Goal: Task Accomplishment & Management: Manage account settings

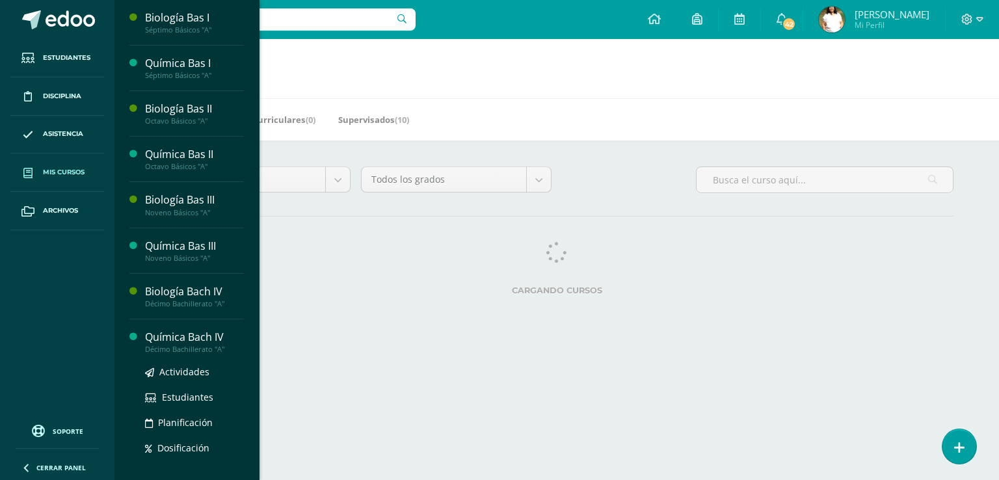
click at [228, 345] on div "Química Bach IV" at bounding box center [194, 337] width 99 height 15
click at [242, 345] on div "Química Bach IV" at bounding box center [194, 337] width 99 height 15
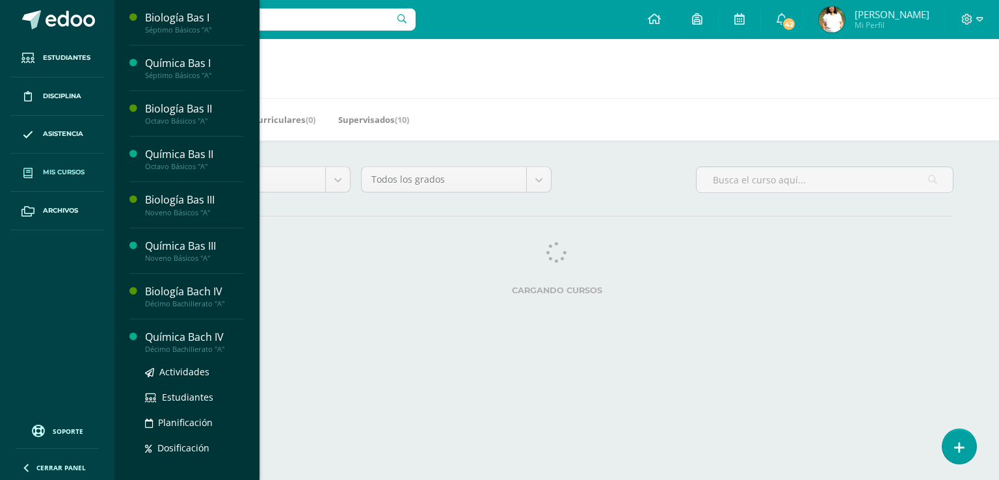
click at [242, 345] on div "Química Bach IV" at bounding box center [194, 337] width 99 height 15
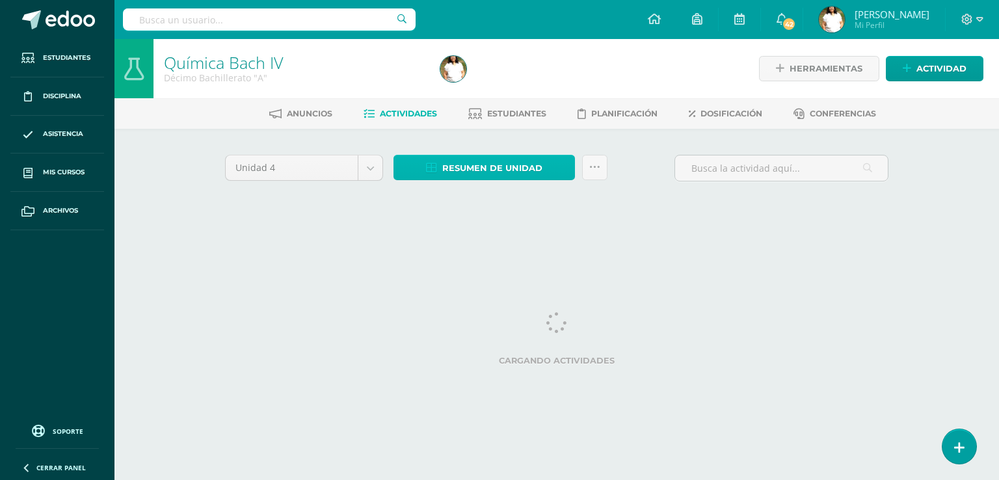
click at [514, 180] on span "Resumen de unidad" at bounding box center [492, 168] width 100 height 24
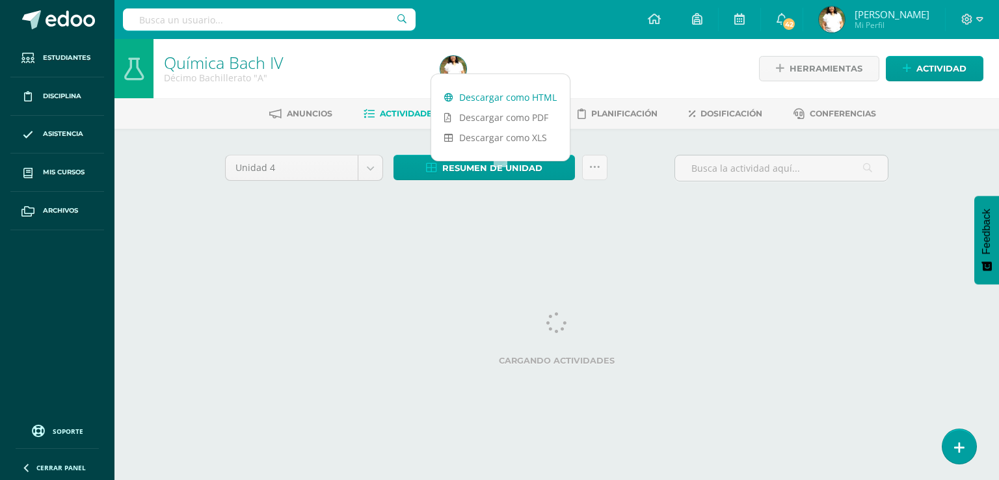
click at [504, 94] on link "Descargar como HTML" at bounding box center [500, 97] width 138 height 20
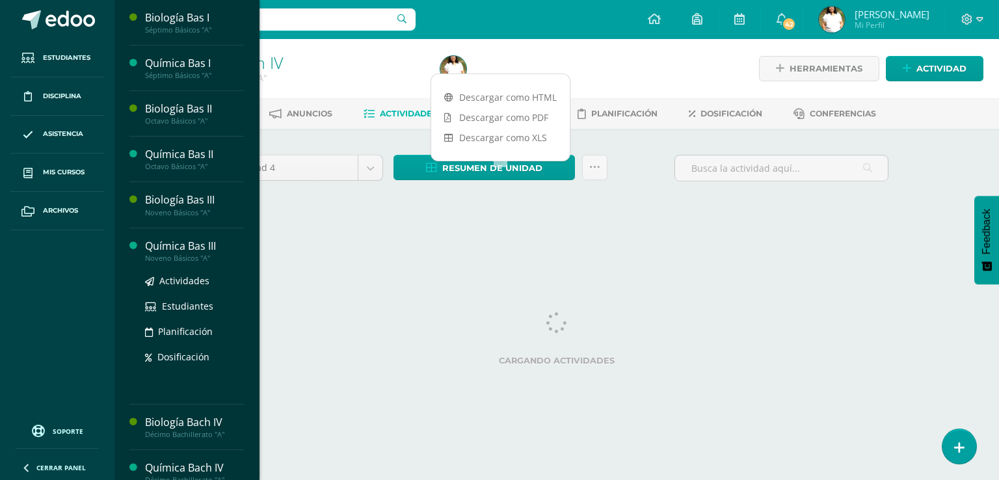
click at [212, 254] on div "Química Bas III" at bounding box center [194, 246] width 99 height 15
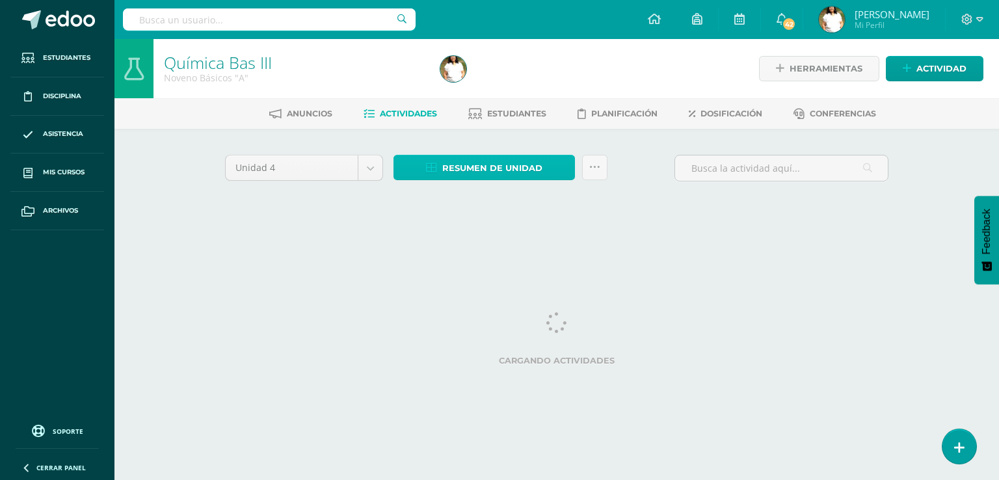
click at [482, 180] on span "Resumen de unidad" at bounding box center [492, 168] width 100 height 24
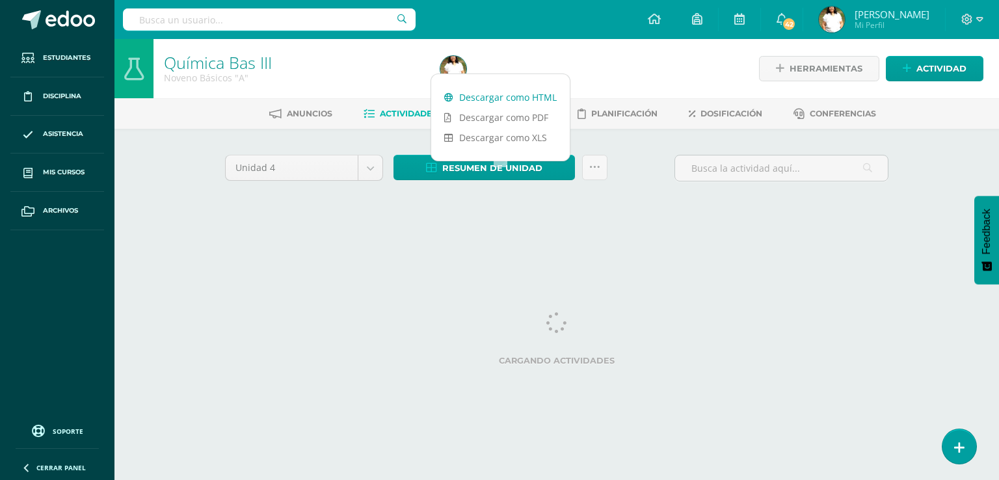
click at [483, 94] on link "Descargar como HTML" at bounding box center [500, 97] width 138 height 20
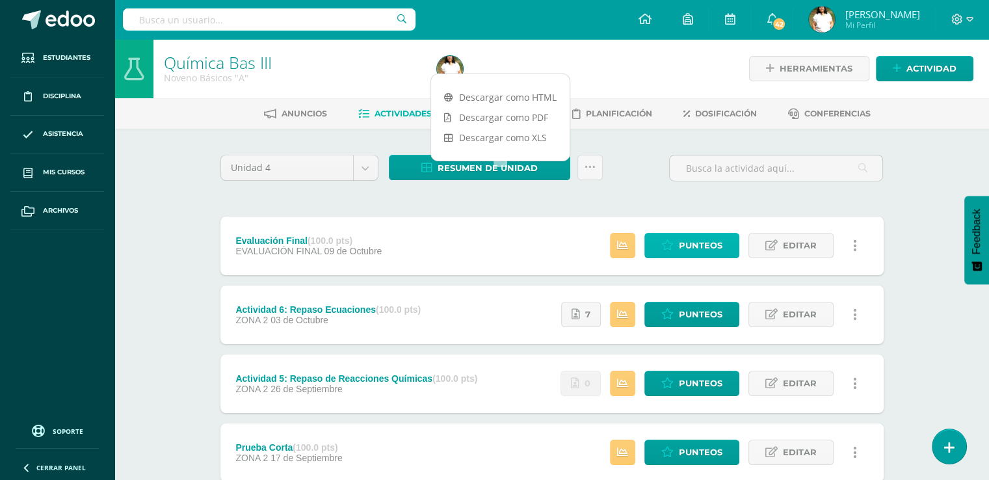
click at [696, 257] on span "Punteos" at bounding box center [701, 245] width 44 height 24
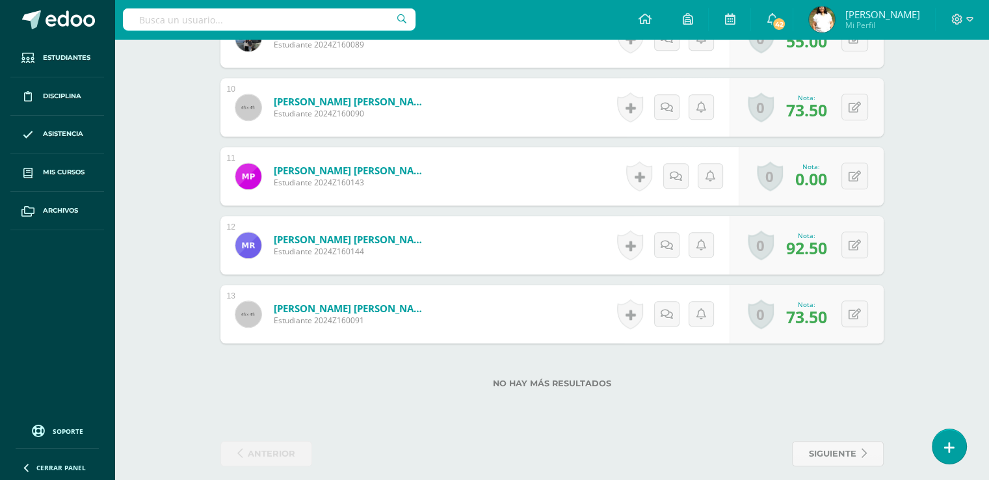
scroll to position [1025, 0]
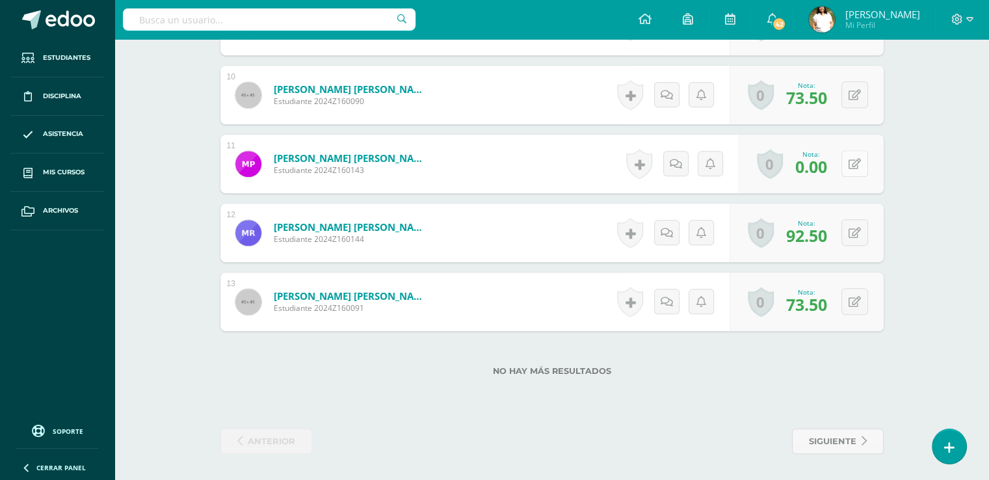
click at [861, 170] on icon at bounding box center [854, 164] width 12 height 11
type input "70"
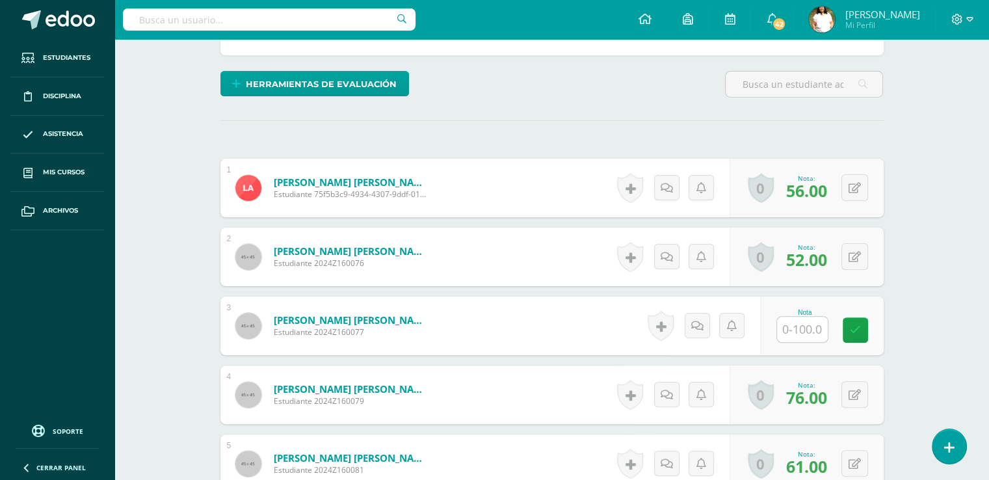
scroll to position [111, 0]
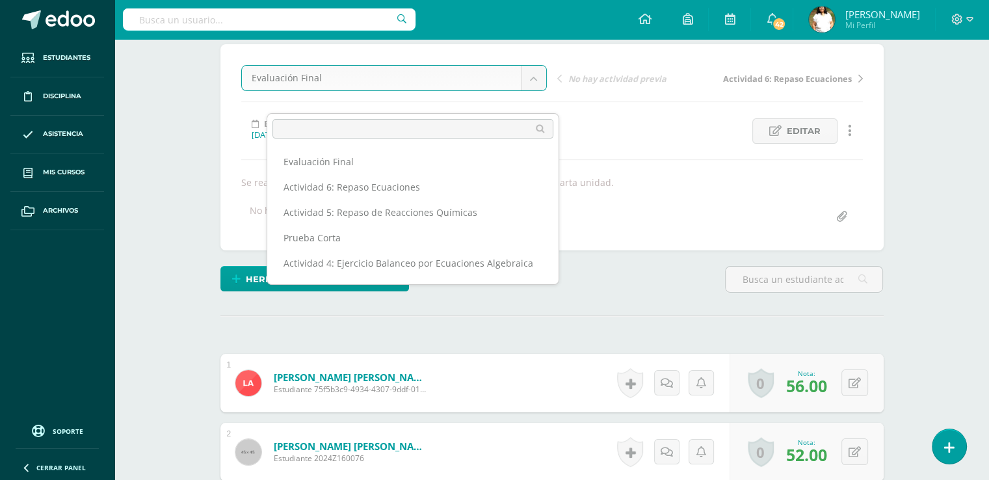
scroll to position [0, 0]
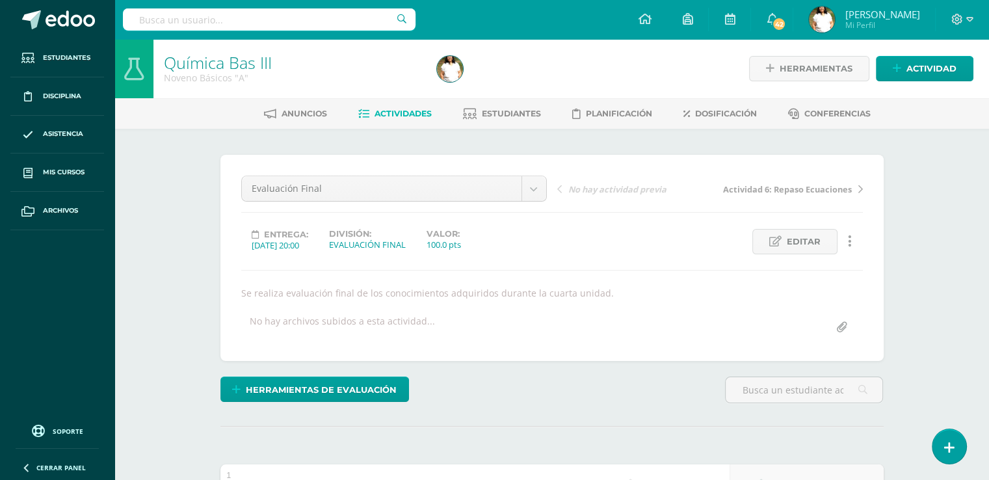
click at [406, 118] on span "Actividades" at bounding box center [402, 114] width 57 height 10
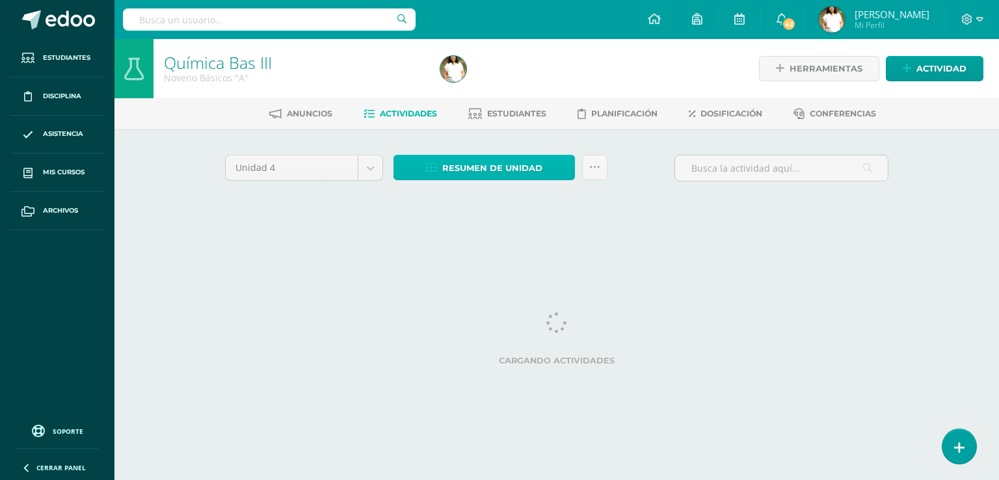
click at [516, 180] on span "Resumen de unidad" at bounding box center [492, 168] width 100 height 24
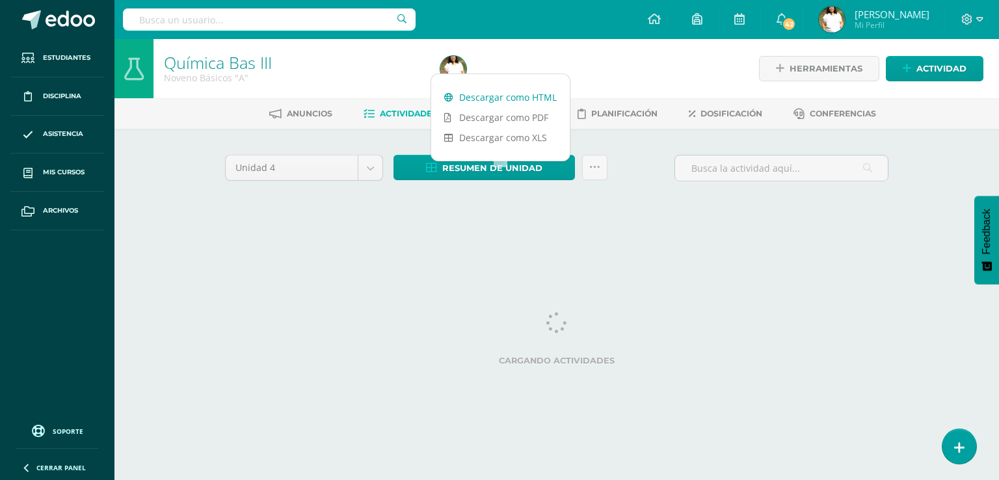
click at [504, 95] on link "Descargar como HTML" at bounding box center [500, 97] width 138 height 20
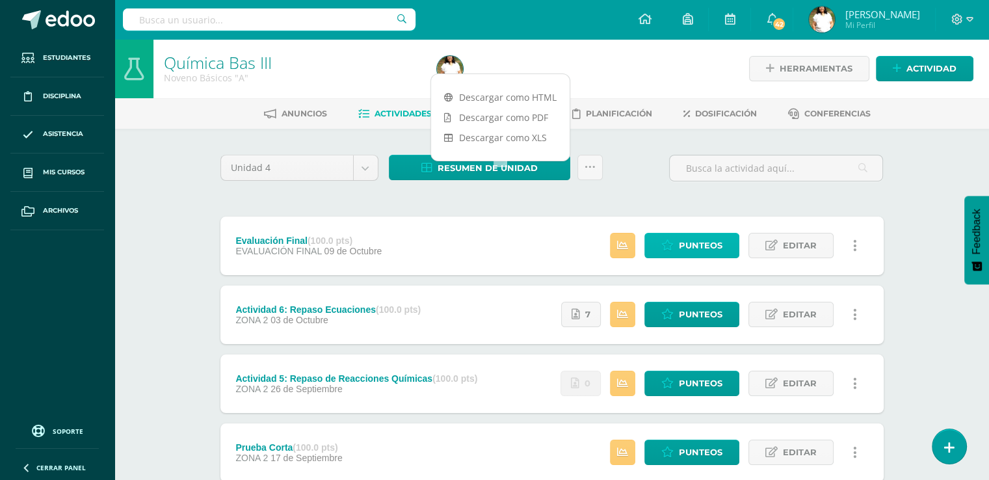
click at [698, 257] on span "Punteos" at bounding box center [701, 245] width 44 height 24
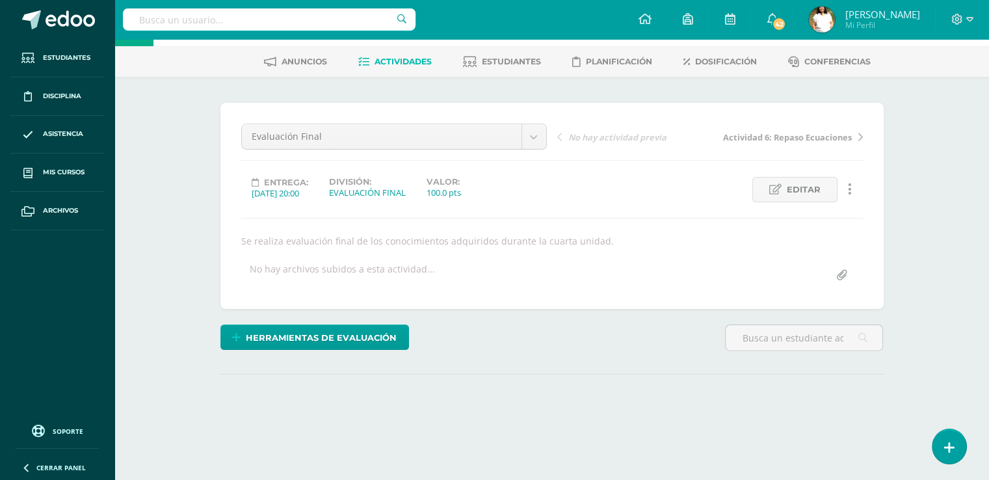
scroll to position [57, 0]
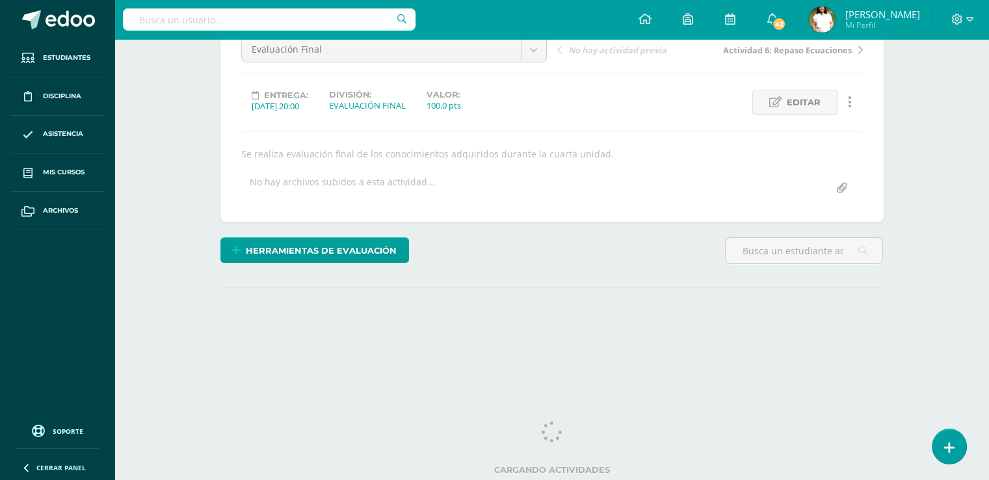
drag, startPoint x: 996, startPoint y: 144, endPoint x: 980, endPoint y: 323, distance: 180.1
click at [980, 323] on html "Estudiantes Disciplina Asistencia Mis cursos Archivos Soporte Ayuda Reportar un…" at bounding box center [494, 124] width 989 height 527
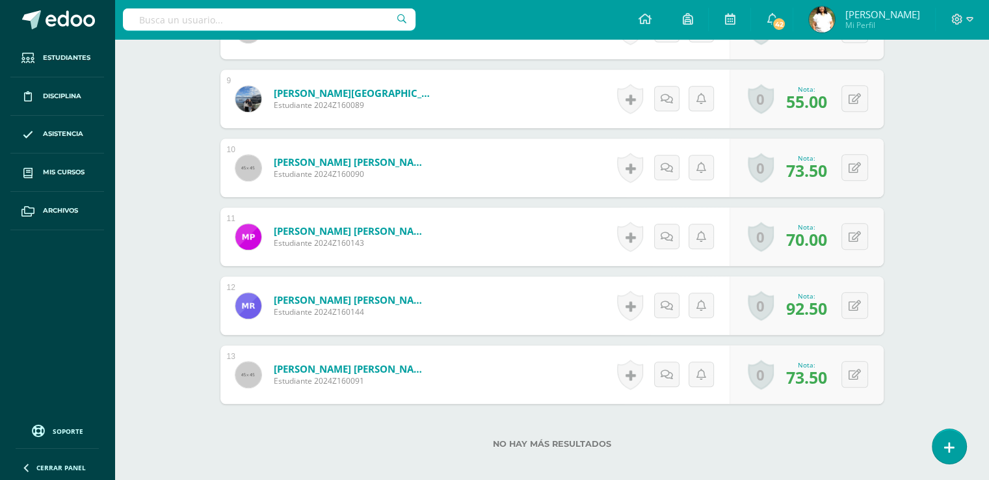
scroll to position [962, 0]
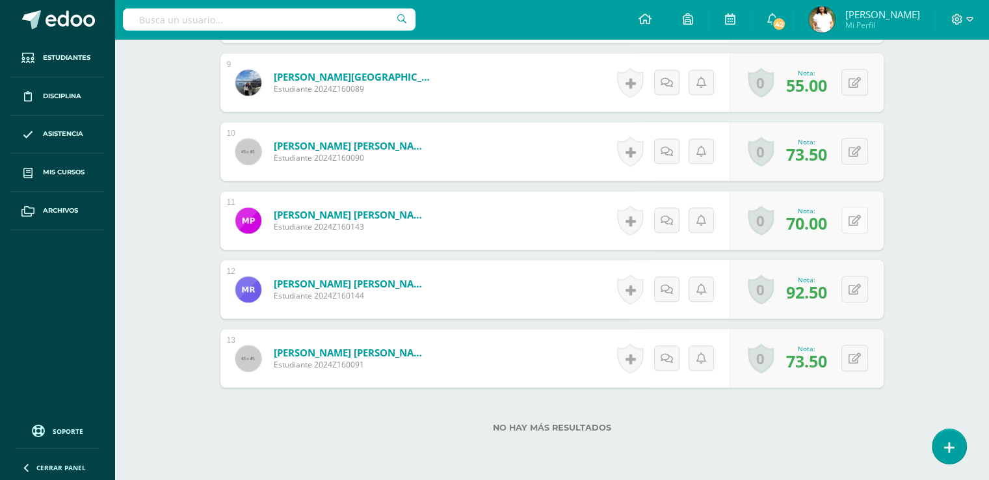
click at [868, 233] on button at bounding box center [854, 220] width 27 height 27
type input "50"
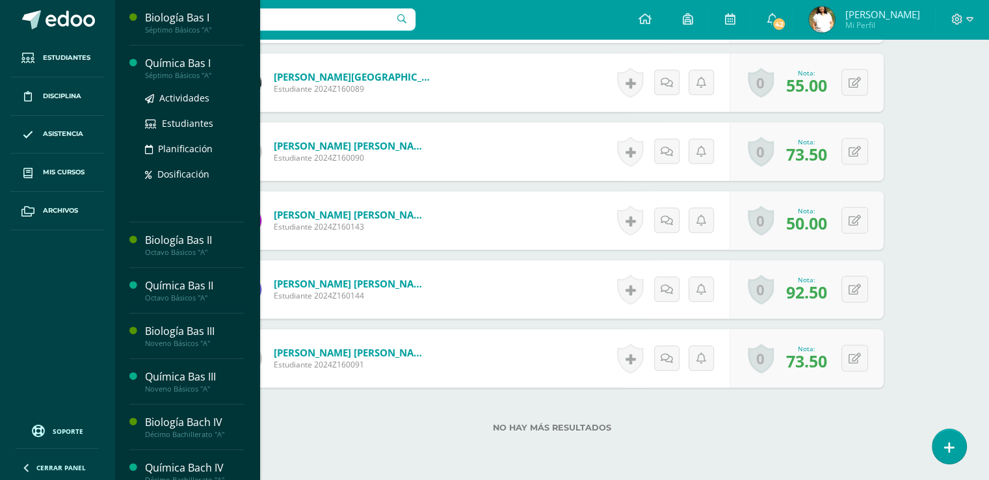
click at [211, 70] on div "Química Bas I" at bounding box center [194, 63] width 99 height 15
